Goal: Task Accomplishment & Management: Complete application form

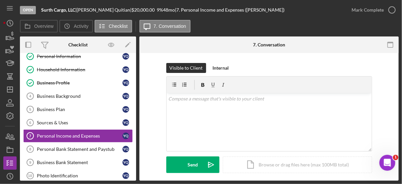
scroll to position [38, 0]
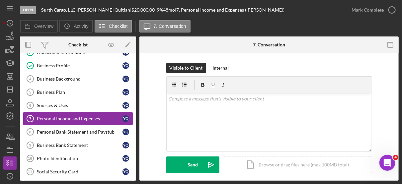
click at [93, 117] on div "Personal Income and Expenses" at bounding box center [80, 118] width 86 height 5
click at [96, 130] on div "Personal Bank Statement and Paystub" at bounding box center [80, 132] width 86 height 5
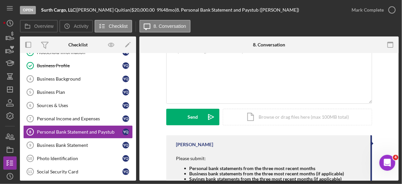
scroll to position [85, 0]
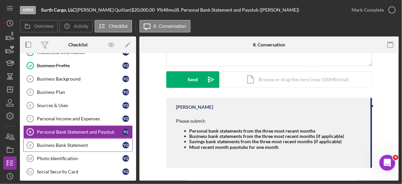
click at [83, 143] on div "Business Bank Statement" at bounding box center [80, 145] width 86 height 5
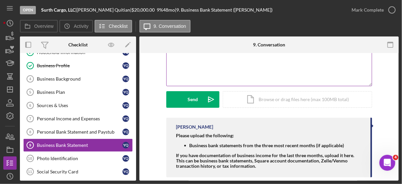
scroll to position [75, 0]
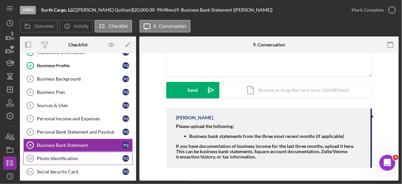
click at [75, 156] on div "Photo Identification" at bounding box center [80, 158] width 86 height 5
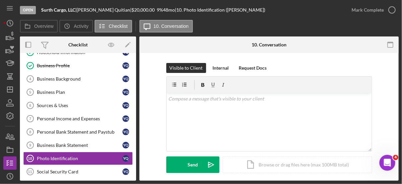
scroll to position [81, 0]
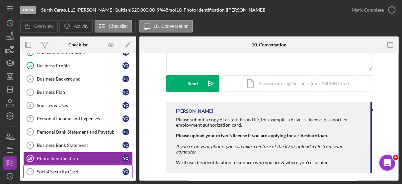
click at [62, 169] on div "Social Security Card" at bounding box center [80, 171] width 86 height 5
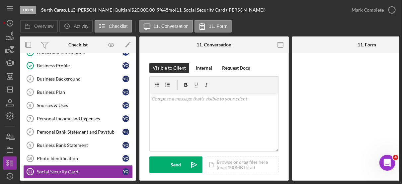
scroll to position [67, 0]
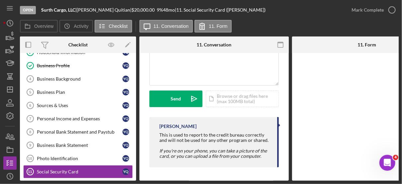
click at [136, 147] on div "Overview Internal Workflow Stage Open Icon/Dropdown Arrow Archive (can unarchiv…" at bounding box center [209, 109] width 379 height 145
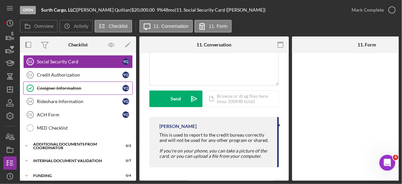
click at [70, 86] on div "Cosigner Information" at bounding box center [80, 88] width 86 height 5
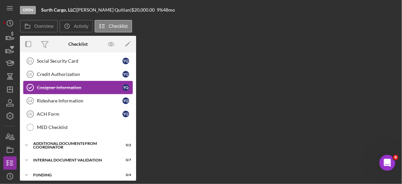
click at [70, 85] on div "Cosigner Information" at bounding box center [80, 87] width 86 height 5
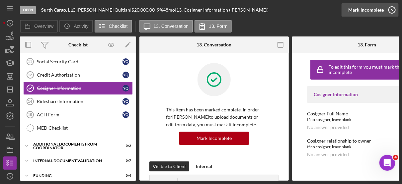
click at [392, 9] on icon "button" at bounding box center [392, 10] width 17 height 17
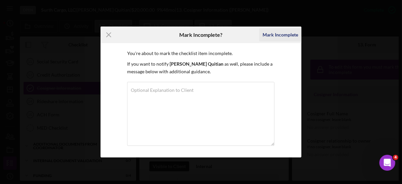
click at [283, 35] on div "Mark Incomplete" at bounding box center [281, 34] width 36 height 13
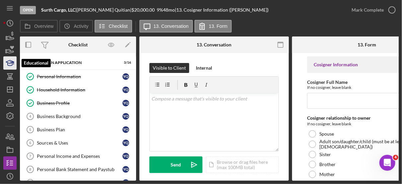
click at [7, 61] on icon "button" at bounding box center [10, 63] width 17 height 17
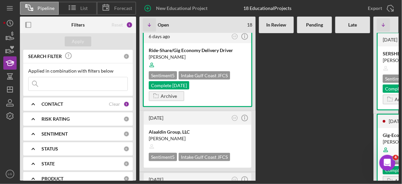
scroll to position [83, 0]
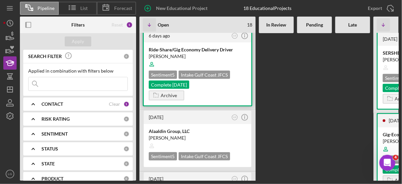
click at [211, 62] on div at bounding box center [198, 64] width 98 height 13
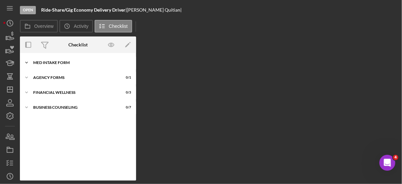
click at [62, 61] on div "MED Intake Form" at bounding box center [80, 63] width 95 height 4
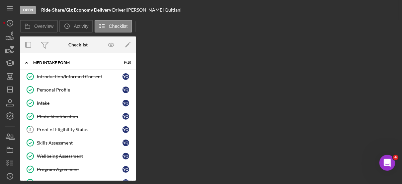
scroll to position [70, 0]
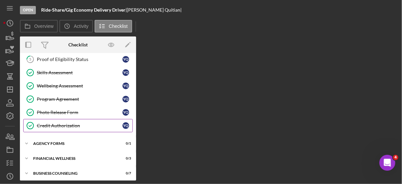
click at [58, 124] on div "Credit Authorization" at bounding box center [80, 125] width 86 height 5
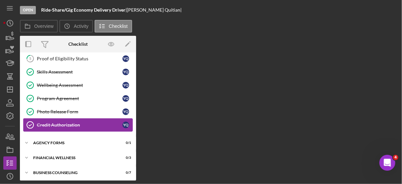
scroll to position [70, 0]
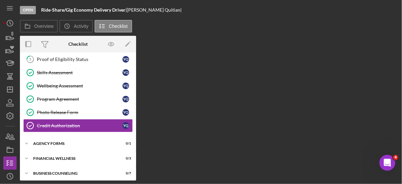
click at [221, 116] on div "Overview Internal Workflow Stage Open Icon/Dropdown Arrow Archive (can unarchiv…" at bounding box center [209, 108] width 379 height 145
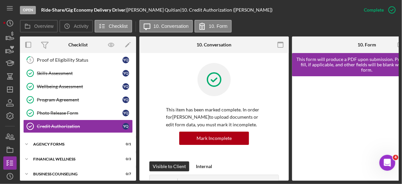
drag, startPoint x: 136, startPoint y: 104, endPoint x: 135, endPoint y: 85, distance: 18.7
click at [135, 85] on div "Overview Internal Workflow Stage Open Icon/Dropdown Arrow Archive (can unarchiv…" at bounding box center [209, 109] width 379 height 145
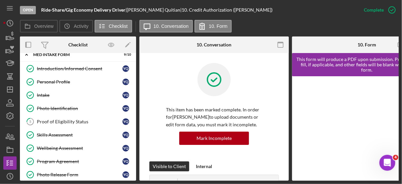
scroll to position [0, 0]
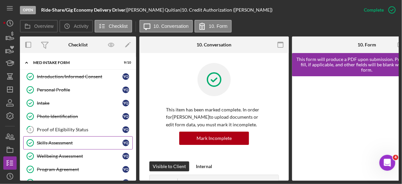
click at [52, 142] on div "Skills Assessment" at bounding box center [80, 143] width 86 height 5
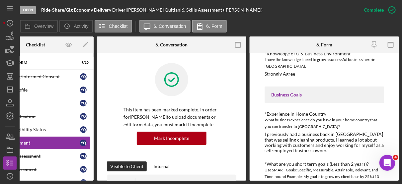
scroll to position [197, 0]
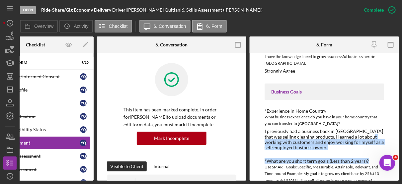
drag, startPoint x: 399, startPoint y: 137, endPoint x: 399, endPoint y: 158, distance: 21.3
click at [399, 158] on div "Open Ride-Share/Gig Economy Delivery Driver | [PERSON_NAME] | 6. Skills Assessm…" at bounding box center [201, 92] width 402 height 184
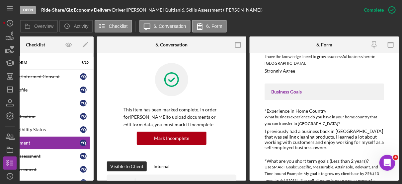
drag, startPoint x: 399, startPoint y: 158, endPoint x: 317, endPoint y: 91, distance: 106.0
click at [317, 91] on div "Business Goals" at bounding box center [325, 91] width 106 height 5
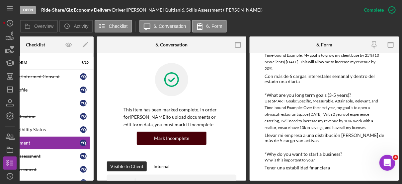
scroll to position [0, 0]
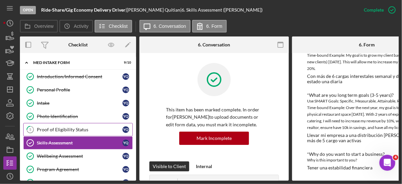
click at [74, 129] on div "Proof of Eligibility Status" at bounding box center [80, 129] width 86 height 5
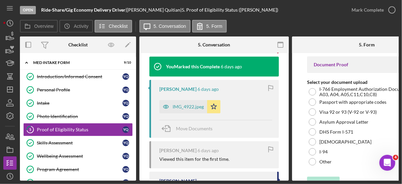
scroll to position [147, 0]
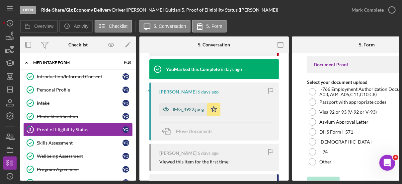
click at [193, 108] on div "IMG_4922.jpeg" at bounding box center [188, 109] width 31 height 5
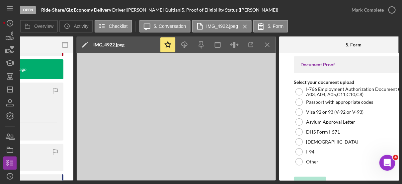
scroll to position [0, 219]
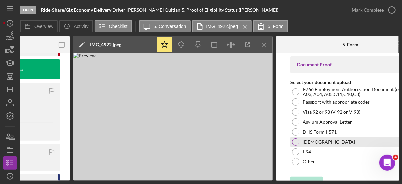
click at [315, 140] on label "[DEMOGRAPHIC_DATA]" at bounding box center [329, 142] width 52 height 5
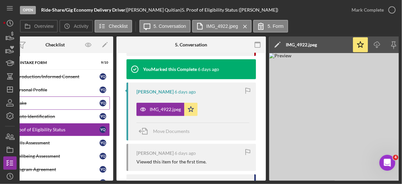
scroll to position [0, 0]
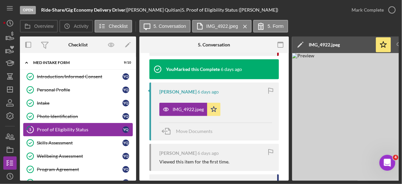
click at [70, 128] on div "Proof of Eligibility Status" at bounding box center [80, 129] width 86 height 5
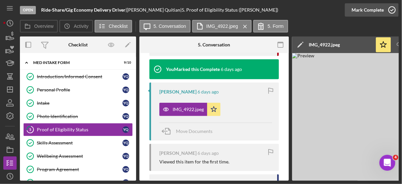
click at [394, 8] on icon "button" at bounding box center [392, 10] width 17 height 17
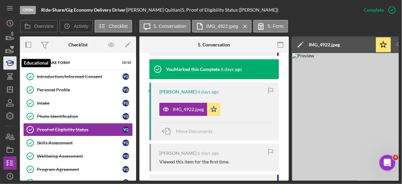
click at [10, 62] on icon "button" at bounding box center [10, 63] width 17 height 17
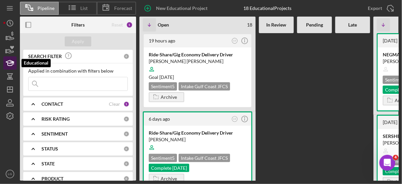
click at [11, 62] on icon "button" at bounding box center [10, 63] width 17 height 17
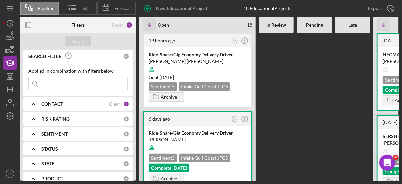
click at [198, 140] on div "[PERSON_NAME]" at bounding box center [198, 140] width 98 height 7
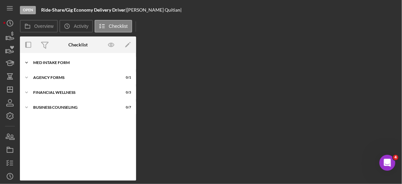
click at [68, 60] on div "Icon/Expander MED Intake Form 10 / 10" at bounding box center [78, 62] width 116 height 13
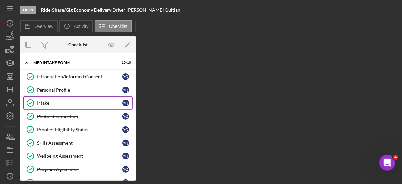
click at [45, 105] on div "Intake" at bounding box center [80, 103] width 86 height 5
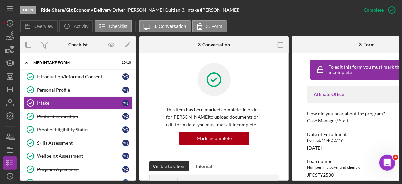
click at [235, 86] on div at bounding box center [214, 84] width 96 height 43
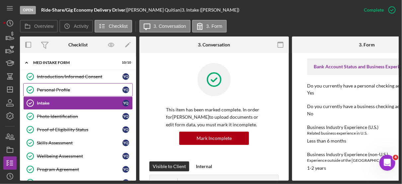
click at [61, 87] on div "Personal Profile" at bounding box center [80, 89] width 86 height 5
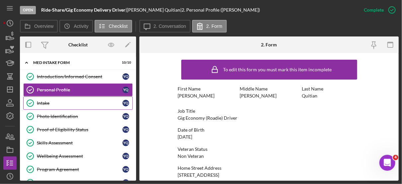
click at [55, 107] on link "Intake Intake Y Q" at bounding box center [78, 103] width 110 height 13
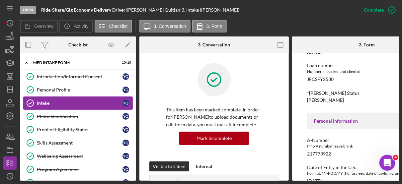
scroll to position [90, 0]
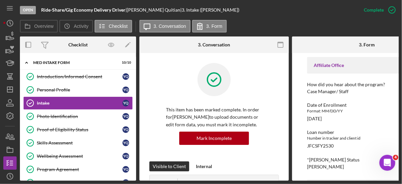
click at [363, 135] on div "Loan number" at bounding box center [367, 132] width 120 height 5
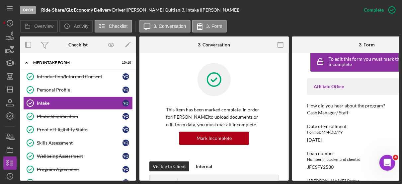
scroll to position [2, 0]
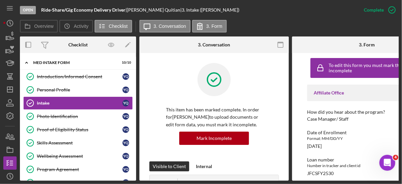
click at [363, 141] on div "Format: MM/DD/YY" at bounding box center [367, 139] width 120 height 7
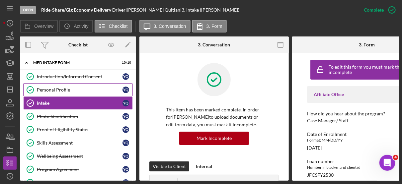
click at [66, 87] on div "Personal Profile" at bounding box center [80, 89] width 86 height 5
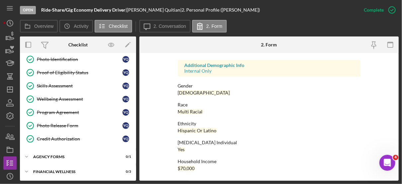
scroll to position [70, 0]
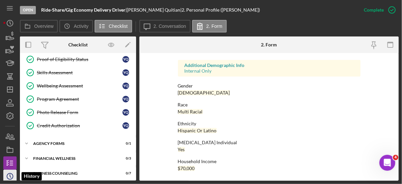
click at [11, 173] on icon "Icon/History" at bounding box center [10, 177] width 17 height 17
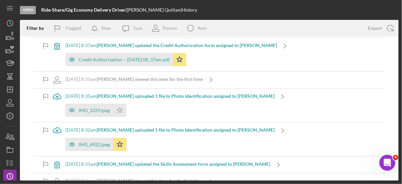
scroll to position [325, 0]
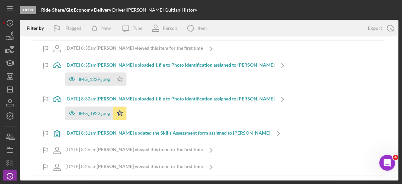
click at [322, 143] on div "[DATE] 8:26am [PERSON_NAME] viewed this item for the first time Icon/Navigate" at bounding box center [209, 151] width 353 height 17
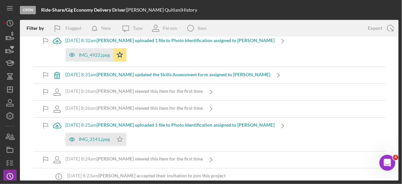
scroll to position [415, 0]
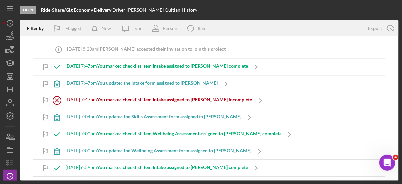
click at [319, 153] on div "[DATE] 7:00pm You updated the Wellbeing Assessment form assigned to [PERSON_NAM…" at bounding box center [209, 151] width 353 height 17
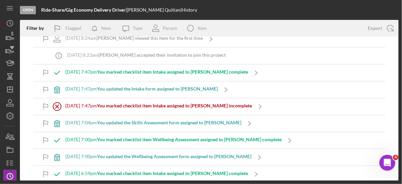
scroll to position [534, 0]
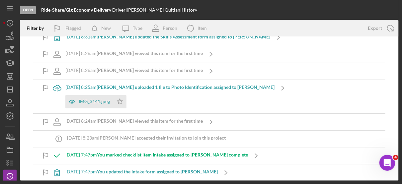
click at [312, 152] on div "[DATE] 7:47pm You marked checklist item Intake assigned to [PERSON_NAME] comple…" at bounding box center [209, 156] width 353 height 17
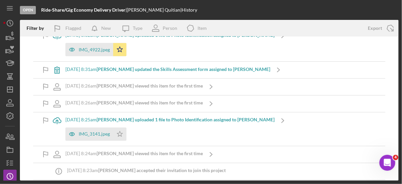
scroll to position [416, 0]
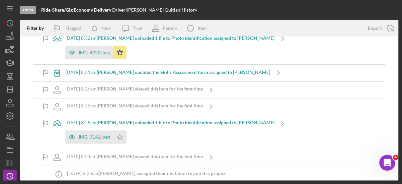
click at [306, 150] on div "[DATE] 8:24am [PERSON_NAME] viewed this item for the first time Icon/Navigate" at bounding box center [209, 158] width 353 height 17
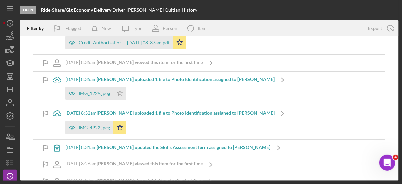
scroll to position [340, 0]
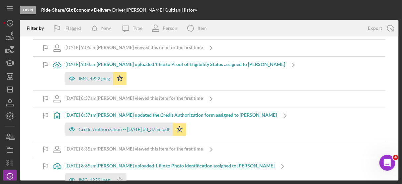
click at [294, 163] on div "Icon/Upload [DATE] 8:35am [PERSON_NAME] uploaded 1 file to Photo Identification…" at bounding box center [209, 176] width 353 height 34
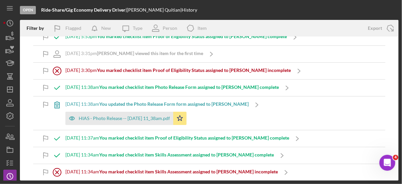
scroll to position [0, 0]
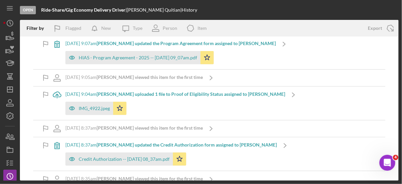
click at [302, 152] on div "[DATE] 8:37am [PERSON_NAME] updated the Credit Authorization form assigned to […" at bounding box center [209, 155] width 353 height 34
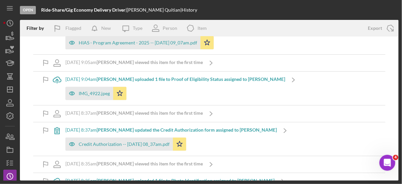
scroll to position [240, 0]
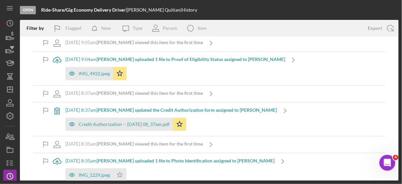
click at [308, 148] on div "[DATE] 8:35am [PERSON_NAME] viewed this item for the first time Icon/Navigate" at bounding box center [209, 145] width 353 height 17
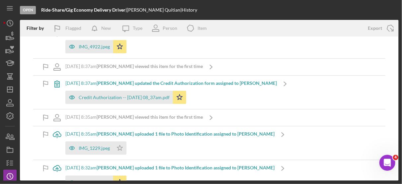
scroll to position [288, 0]
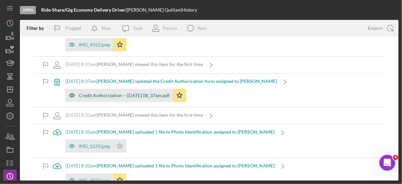
click at [132, 93] on div "Credit Authorization -- [DATE] 08_37am.pdf" at bounding box center [124, 95] width 91 height 5
